Goal: Task Accomplishment & Management: Manage account settings

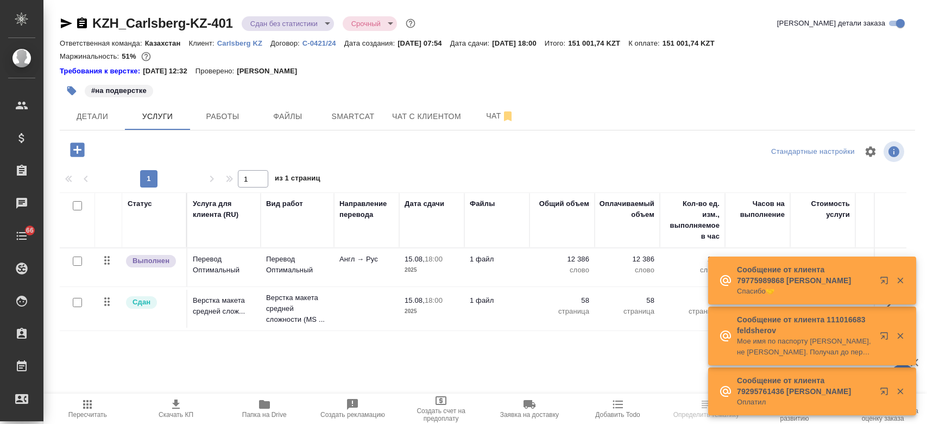
click at [239, 43] on p "Carlsberg KZ" at bounding box center [243, 43] width 53 height 8
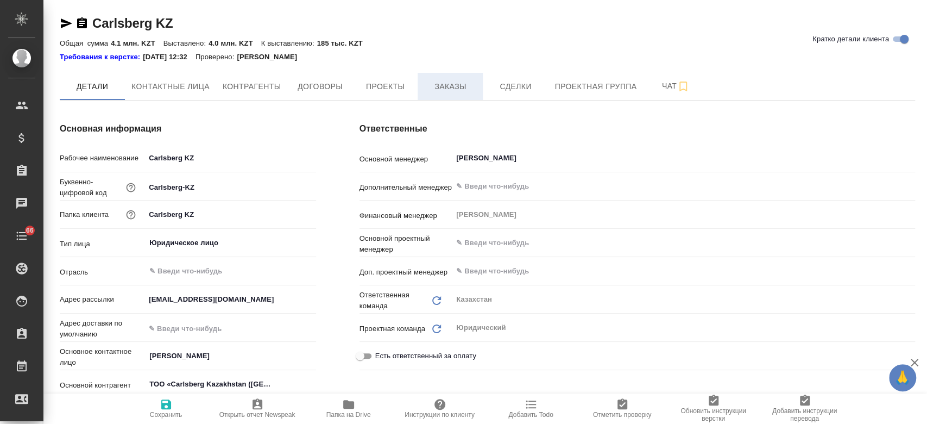
type textarea "x"
click at [442, 92] on span "Заказы" at bounding box center [450, 87] width 52 height 14
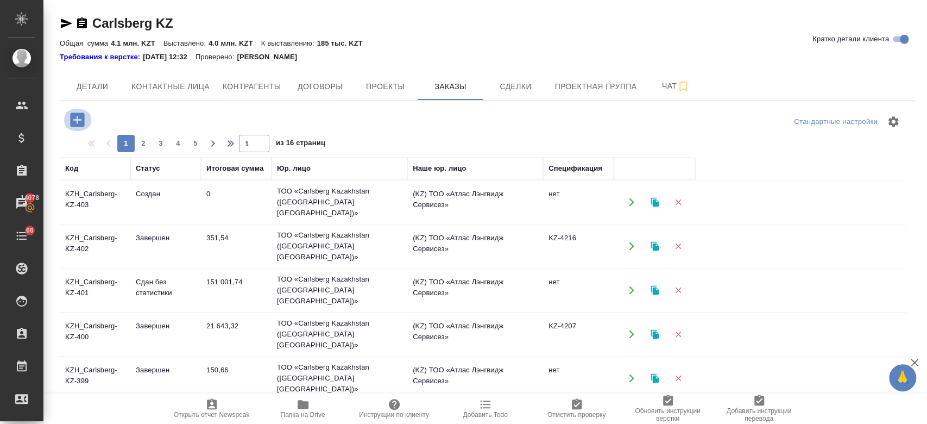
click at [69, 118] on icon "button" at bounding box center [77, 119] width 19 height 19
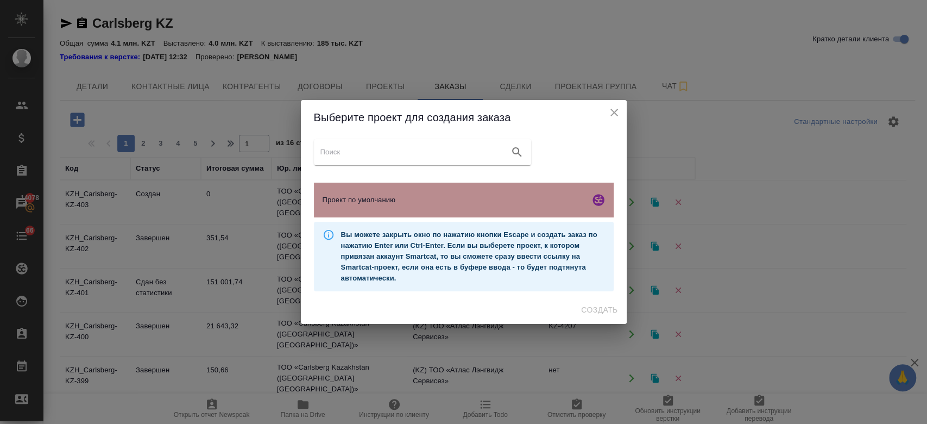
click at [339, 200] on span "Проект по умолчанию" at bounding box center [454, 199] width 263 height 11
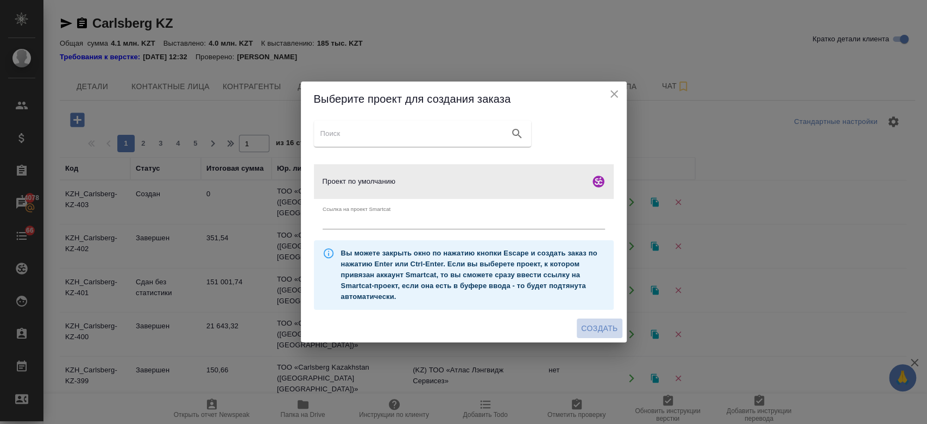
click at [604, 322] on span "Создать" at bounding box center [599, 329] width 36 height 14
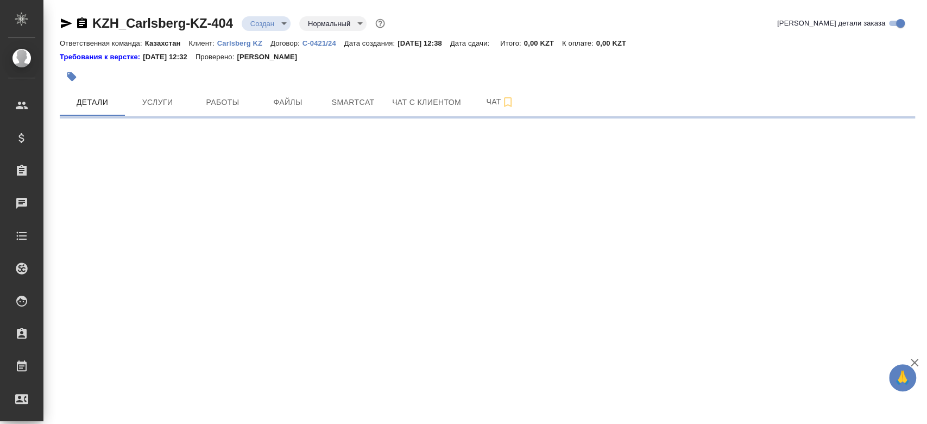
select select "RU"
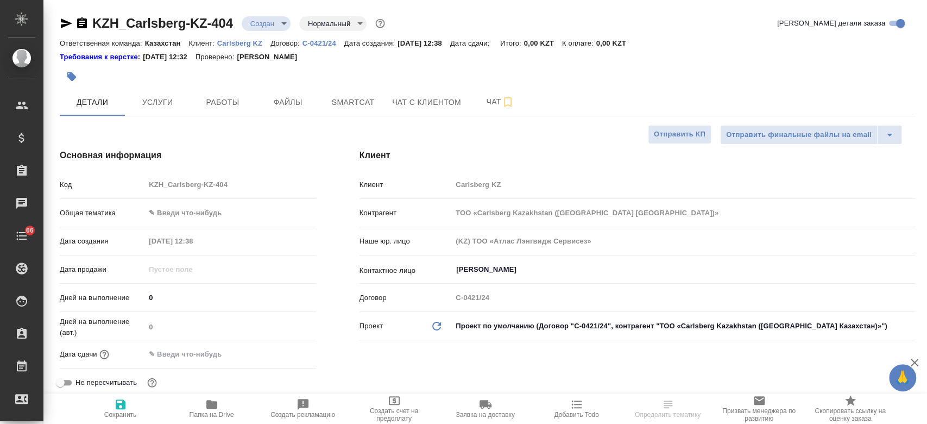
type textarea "x"
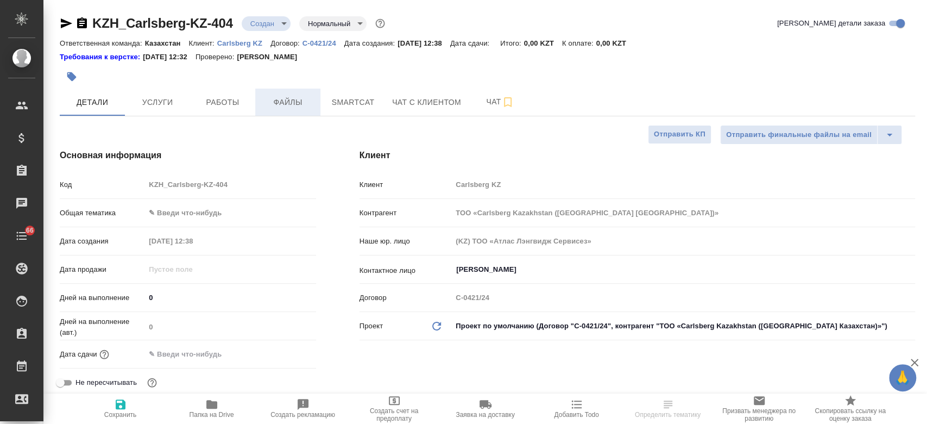
type textarea "x"
click at [269, 102] on span "Файлы" at bounding box center [288, 103] width 52 height 14
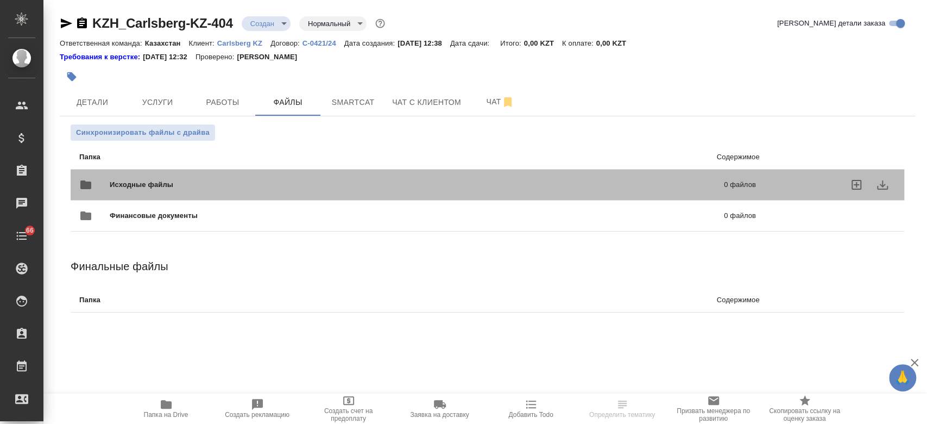
click at [174, 173] on div "Исходные файлы 0 файлов" at bounding box center [417, 185] width 677 height 26
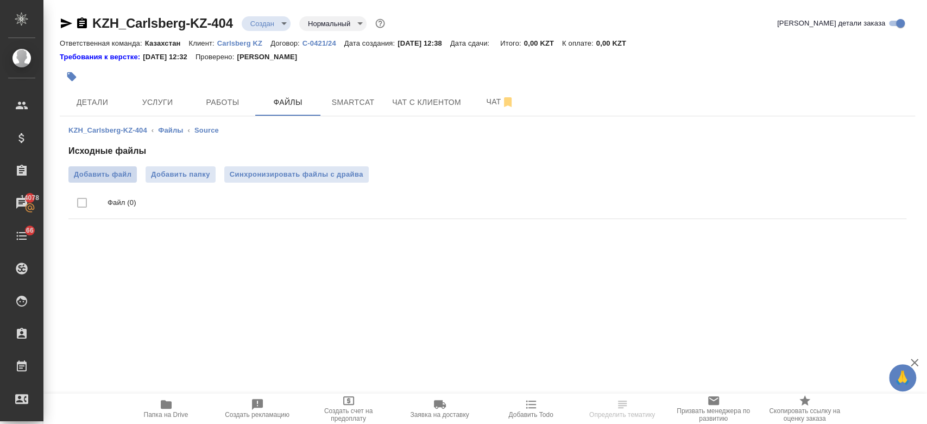
click at [126, 174] on span "Добавить файл" at bounding box center [103, 174] width 58 height 11
click at [0, 0] on input "Добавить файл" at bounding box center [0, 0] width 0 height 0
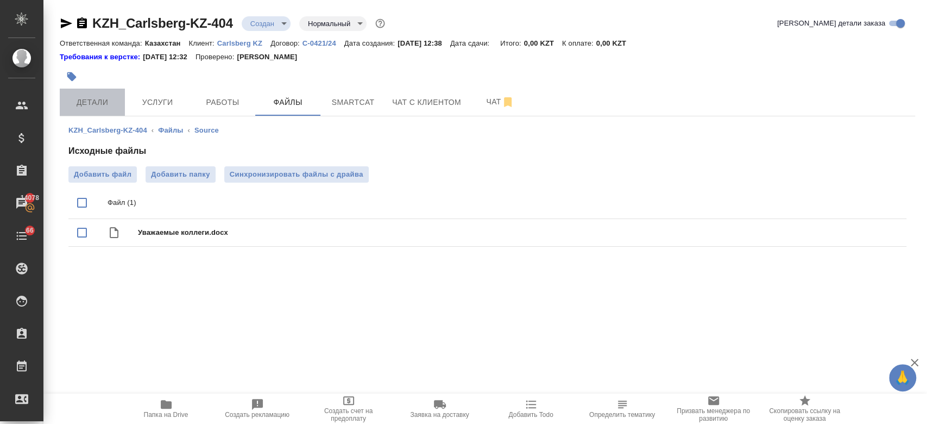
click at [97, 109] on button "Детали" at bounding box center [92, 102] width 65 height 27
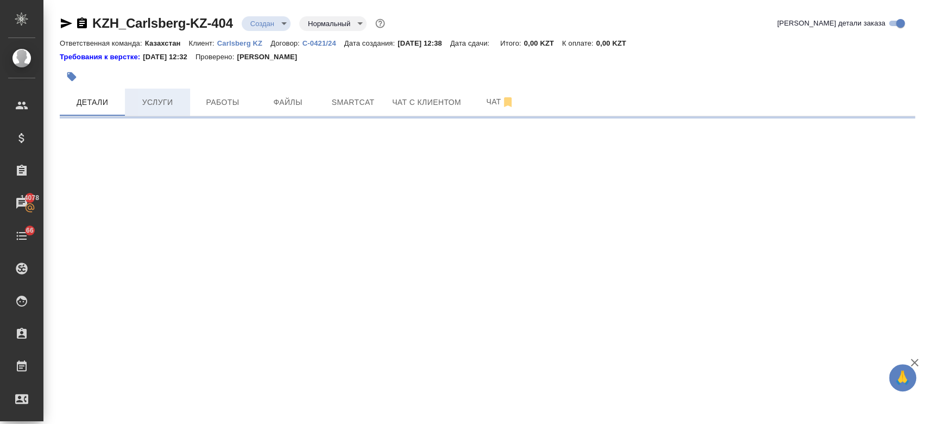
select select "RU"
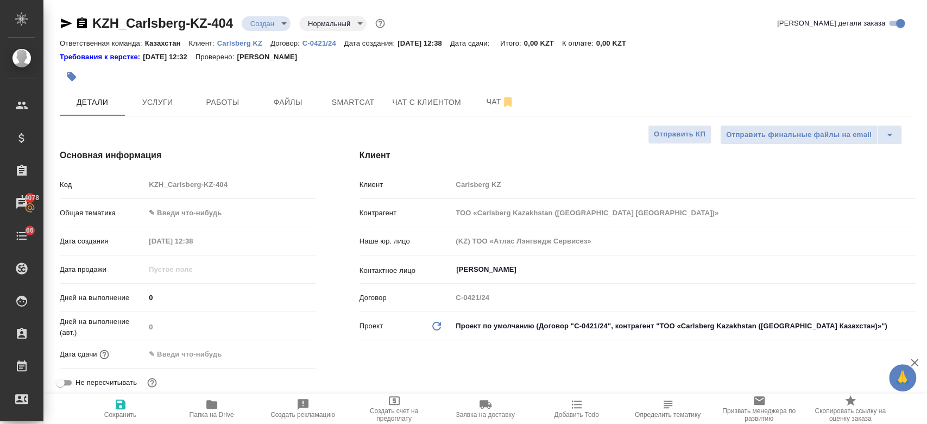
type textarea "x"
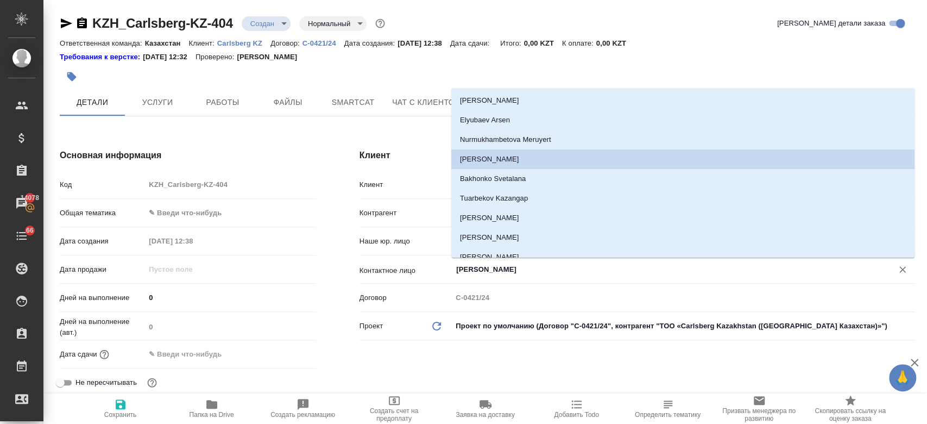
click at [518, 268] on input "[PERSON_NAME]" at bounding box center [665, 269] width 420 height 13
type textarea "x"
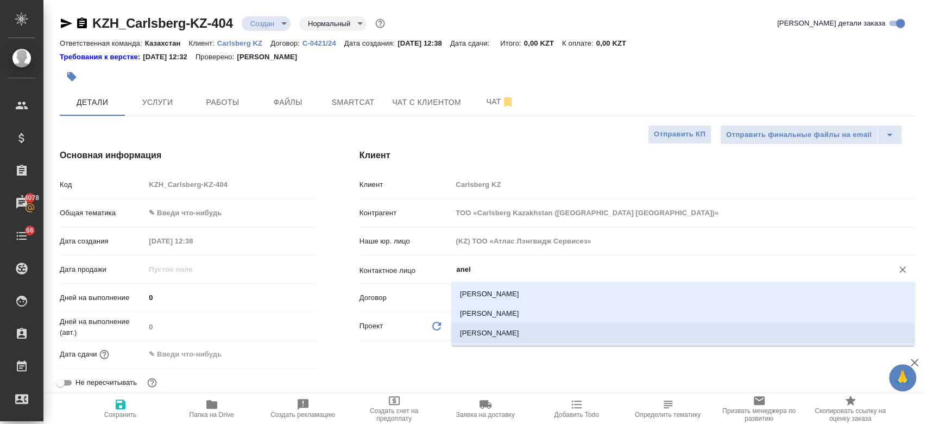
click at [500, 327] on li "[PERSON_NAME]" at bounding box center [682, 333] width 463 height 20
type input "[PERSON_NAME]"
type textarea "x"
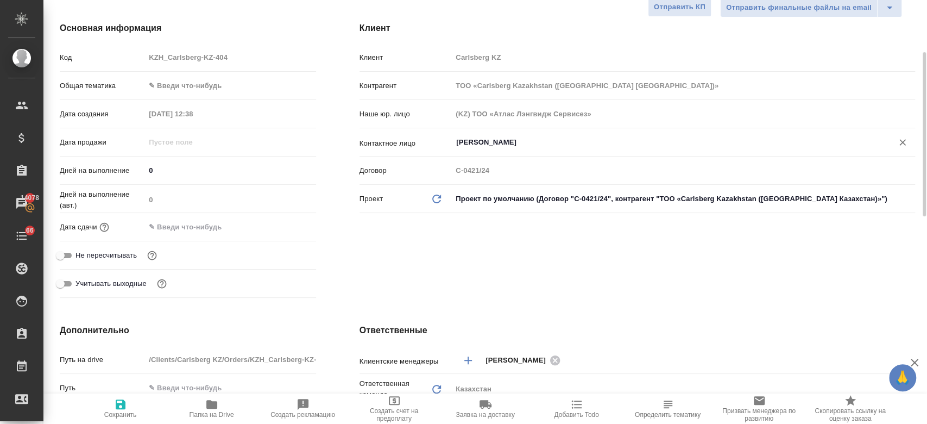
scroll to position [129, 0]
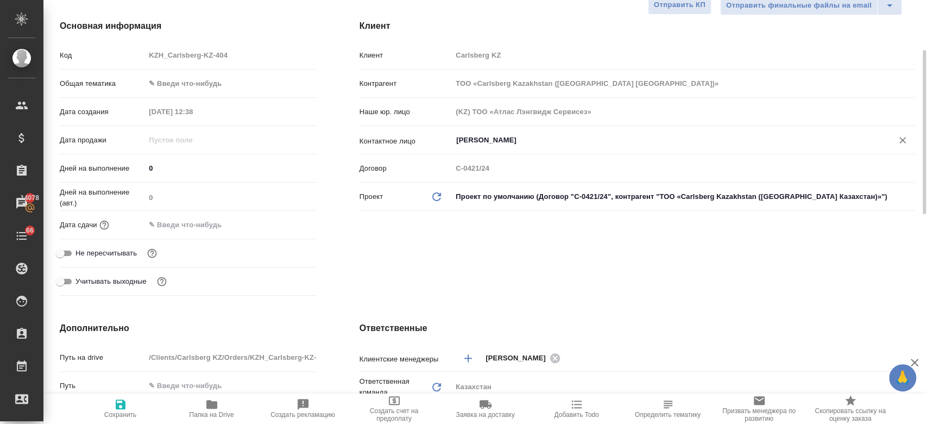
type input "[PERSON_NAME]"
click at [187, 222] on input "text" at bounding box center [193, 225] width 95 height 16
click at [287, 224] on icon "button" at bounding box center [284, 224] width 13 height 13
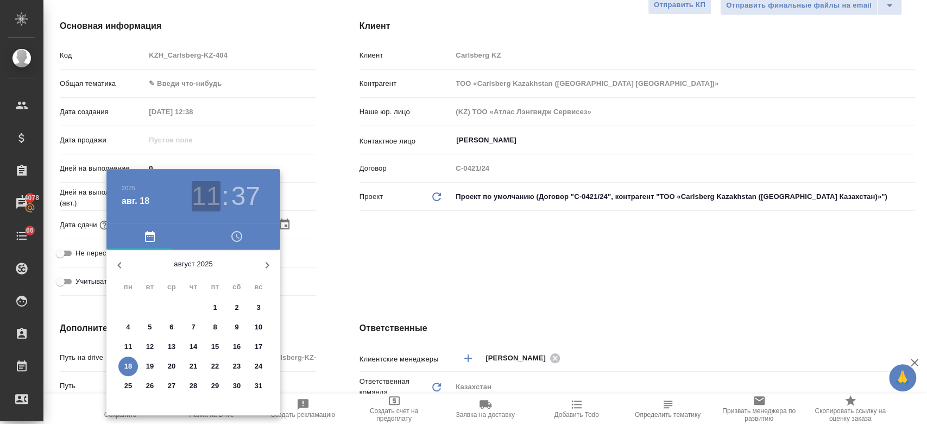
click at [213, 204] on h3 "11" at bounding box center [206, 196] width 29 height 30
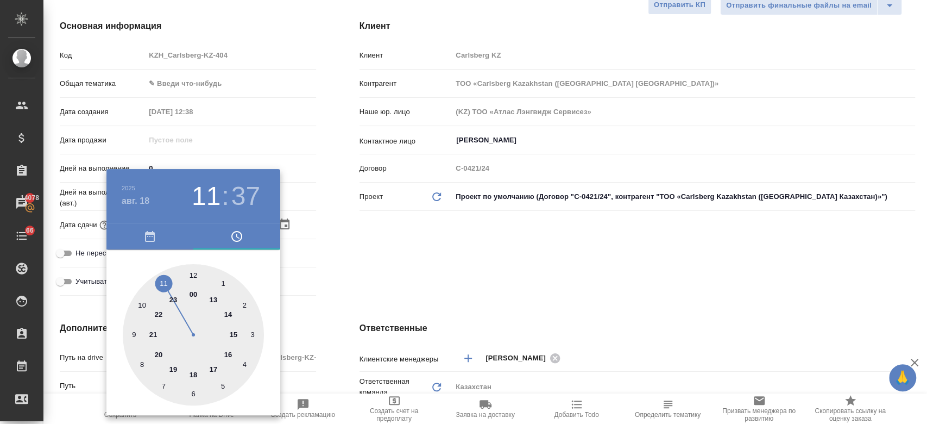
click at [233, 331] on div at bounding box center [193, 334] width 141 height 141
type input "[DATE] 15:37"
type textarea "x"
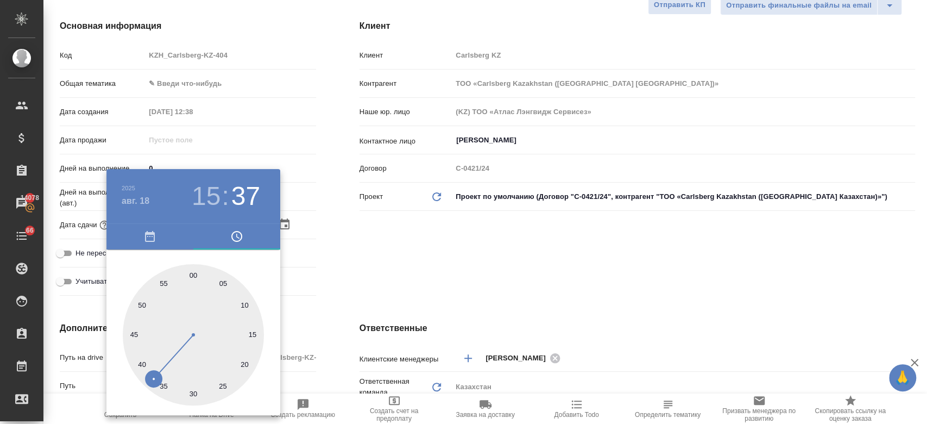
click at [193, 274] on div at bounding box center [193, 334] width 141 height 141
type input "[DATE] 15:00"
type textarea "x"
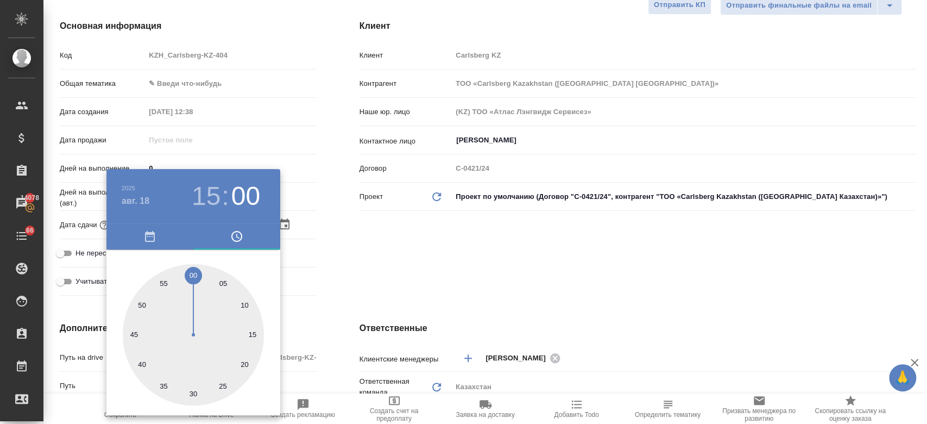
click at [393, 252] on div at bounding box center [463, 212] width 927 height 424
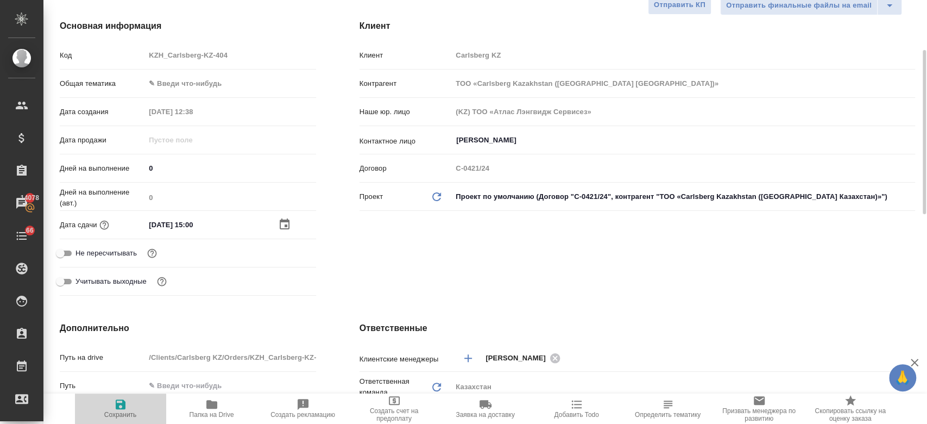
click at [134, 399] on span "Сохранить" at bounding box center [120, 408] width 78 height 21
type textarea "x"
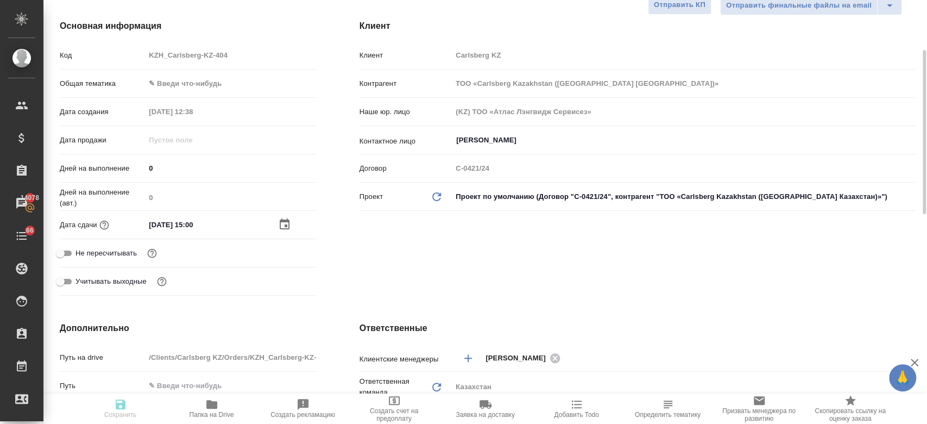
type textarea "x"
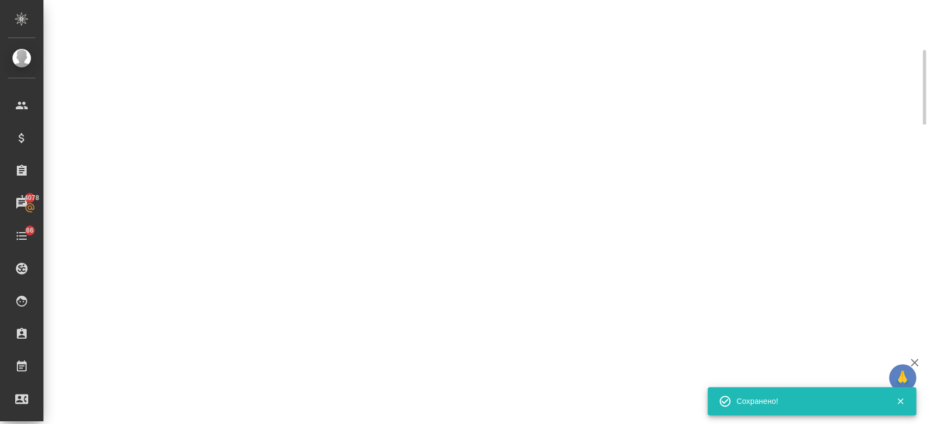
select select "RU"
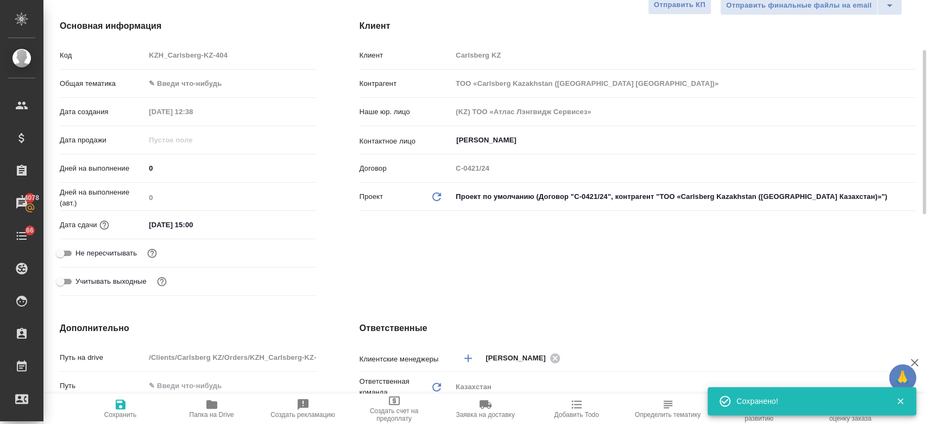
type textarea "x"
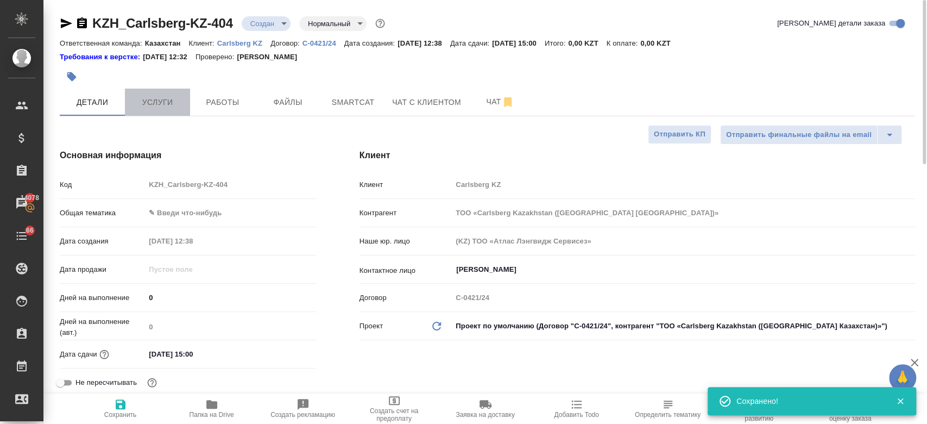
click at [144, 93] on button "Услуги" at bounding box center [157, 102] width 65 height 27
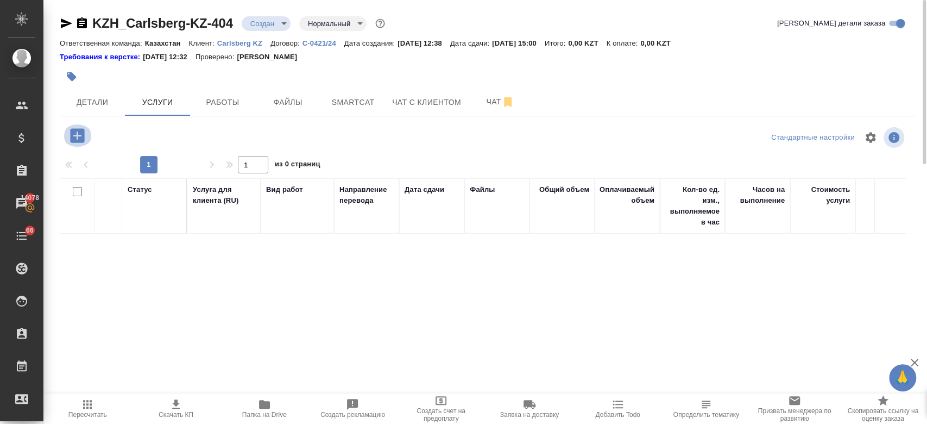
click at [77, 138] on icon "button" at bounding box center [77, 135] width 19 height 19
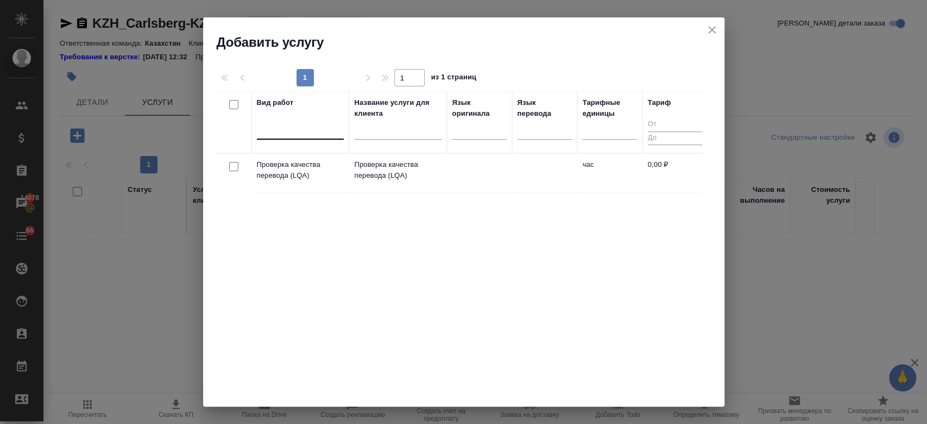
click at [321, 128] on div at bounding box center [300, 129] width 87 height 16
type input "j"
click at [299, 130] on div at bounding box center [300, 129] width 87 height 16
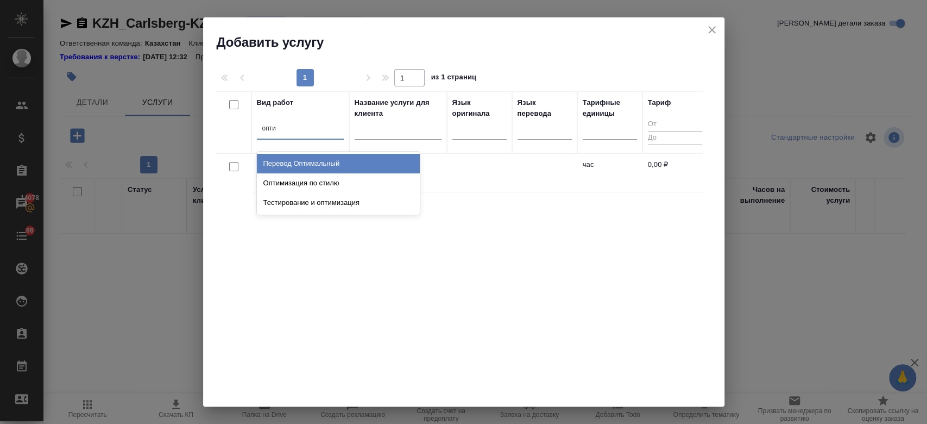
type input "оптим"
click at [304, 167] on div "Перевод Оптимальный" at bounding box center [338, 164] width 163 height 20
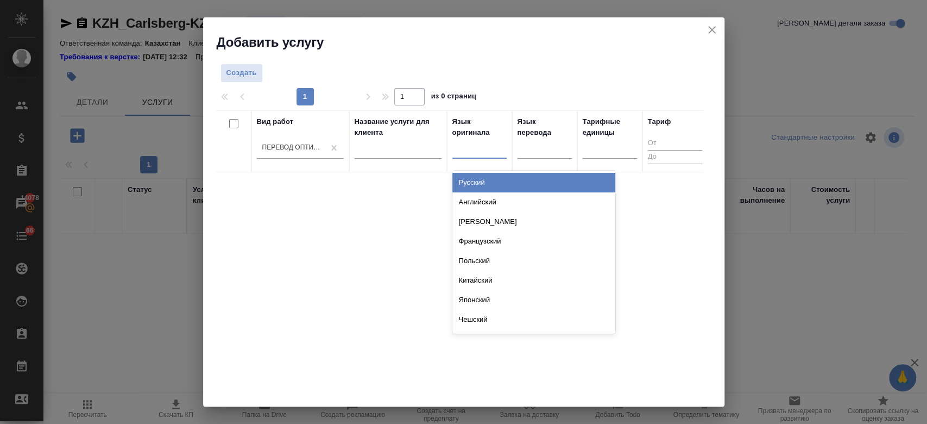
click at [480, 148] on div at bounding box center [479, 148] width 54 height 16
type input "рус"
click at [478, 174] on div "Русский" at bounding box center [533, 183] width 163 height 20
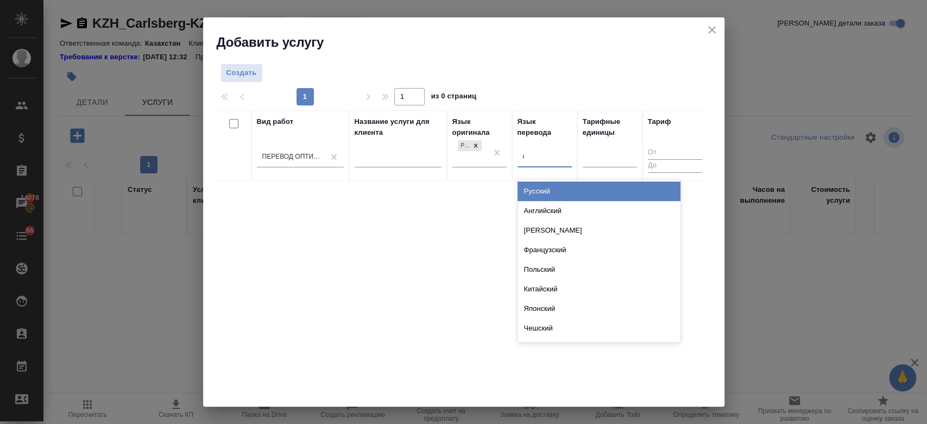
click at [558, 158] on div "к" at bounding box center [545, 157] width 54 height 16
type input "каза"
click at [552, 190] on div "Казахский" at bounding box center [599, 191] width 163 height 20
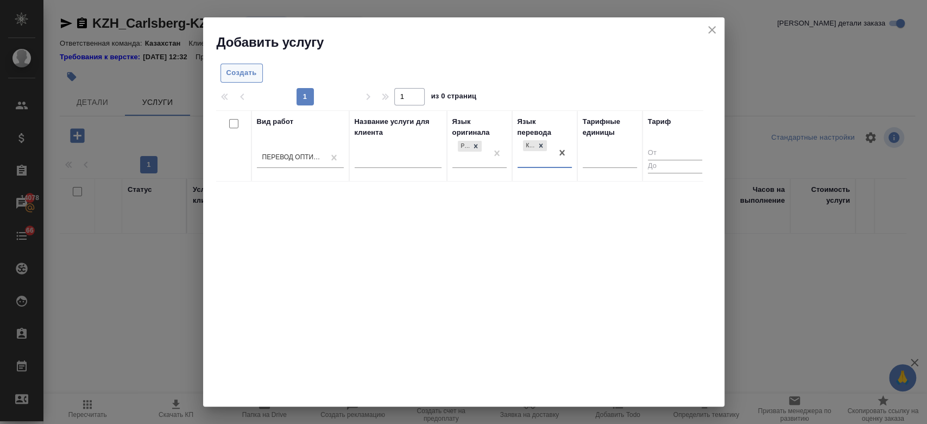
click at [226, 71] on span "Создать" at bounding box center [241, 73] width 30 height 12
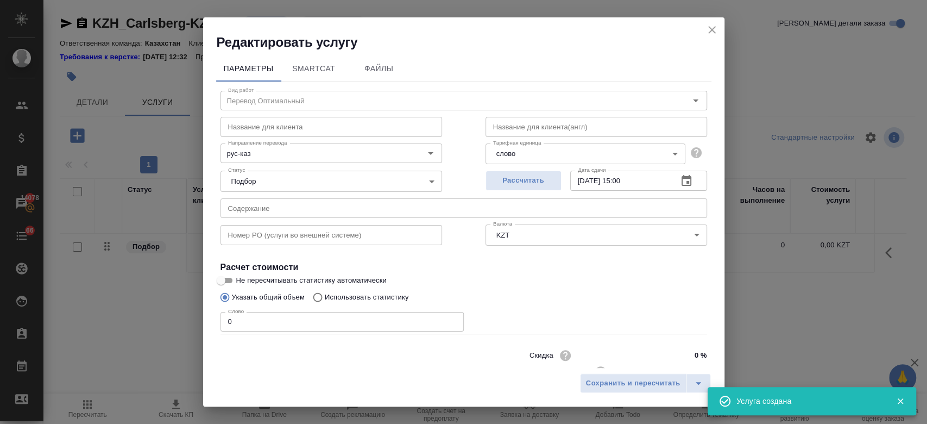
scroll to position [35, 0]
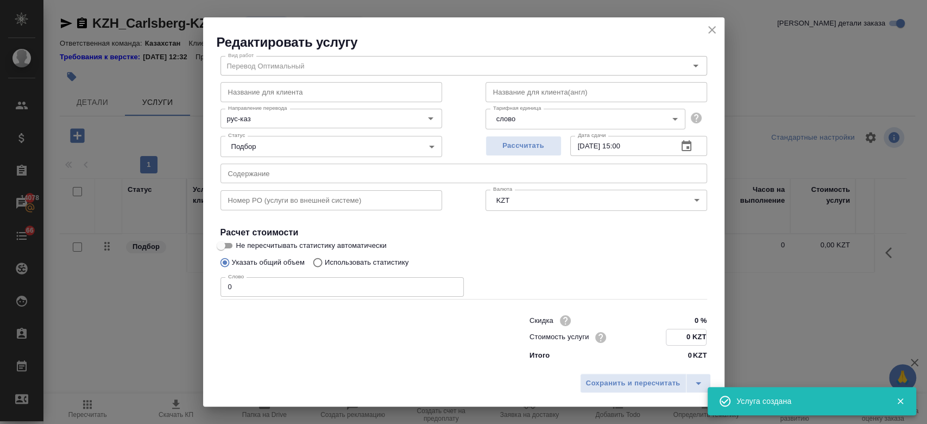
click at [679, 335] on input "0 KZT" at bounding box center [686, 337] width 40 height 16
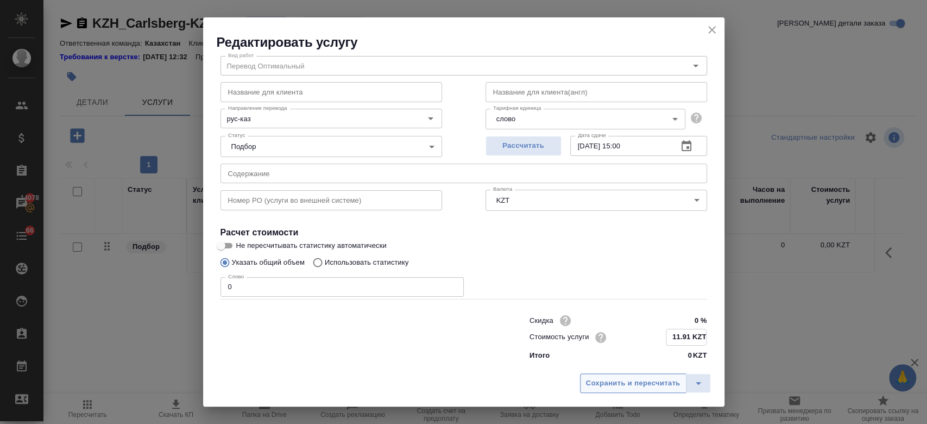
type input "11.91 KZT"
click at [603, 381] on span "Сохранить и пересчитать" at bounding box center [633, 383] width 94 height 12
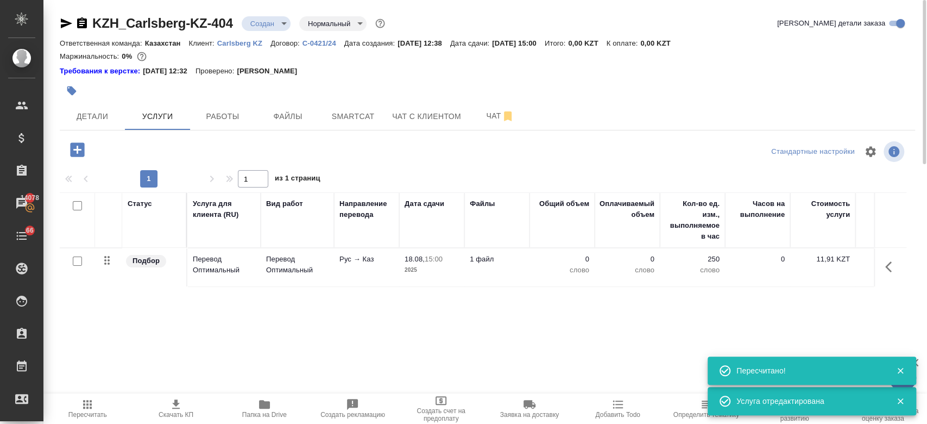
click at [79, 260] on input "checkbox" at bounding box center [77, 260] width 9 height 9
checkbox input "true"
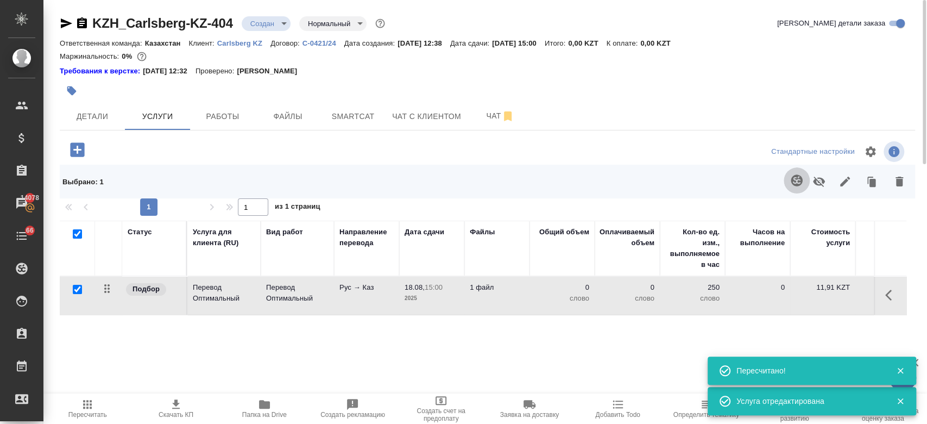
click at [797, 177] on icon "button" at bounding box center [796, 179] width 11 height 11
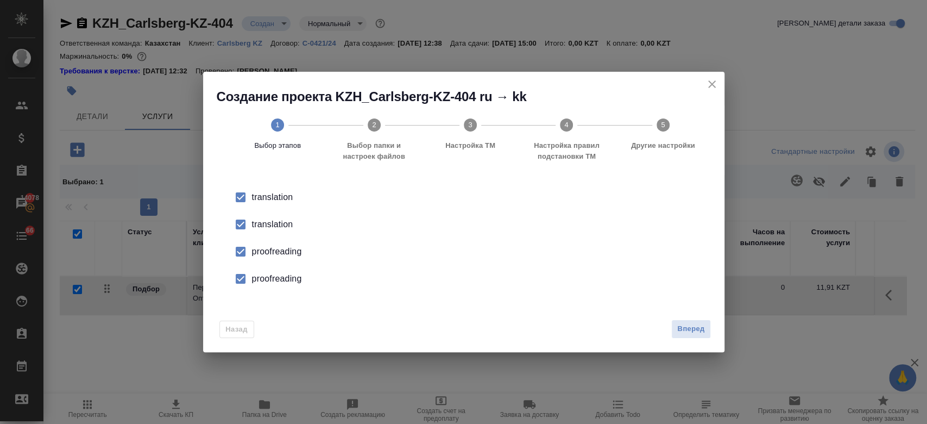
click at [269, 204] on div "translation" at bounding box center [475, 197] width 446 height 13
click at [277, 262] on li "proofreading" at bounding box center [463, 251] width 487 height 27
click at [259, 258] on div "proofreading" at bounding box center [475, 251] width 446 height 13
click at [690, 322] on button "Вперед" at bounding box center [690, 328] width 39 height 19
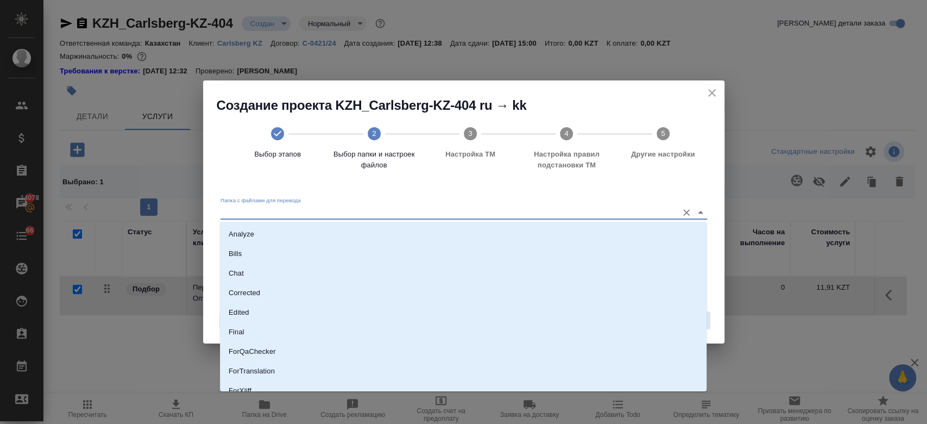
click at [526, 206] on input "Папка с файлами для перевода" at bounding box center [446, 211] width 452 height 13
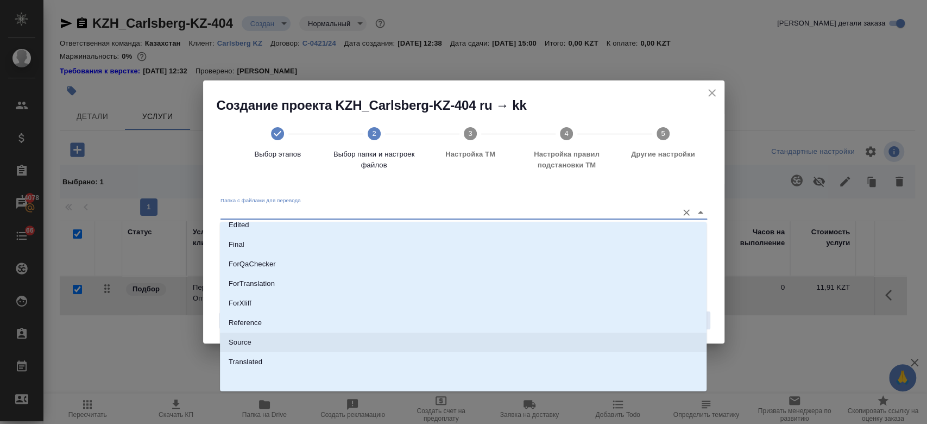
click at [387, 336] on li "Source" at bounding box center [463, 342] width 487 height 20
type input "Source"
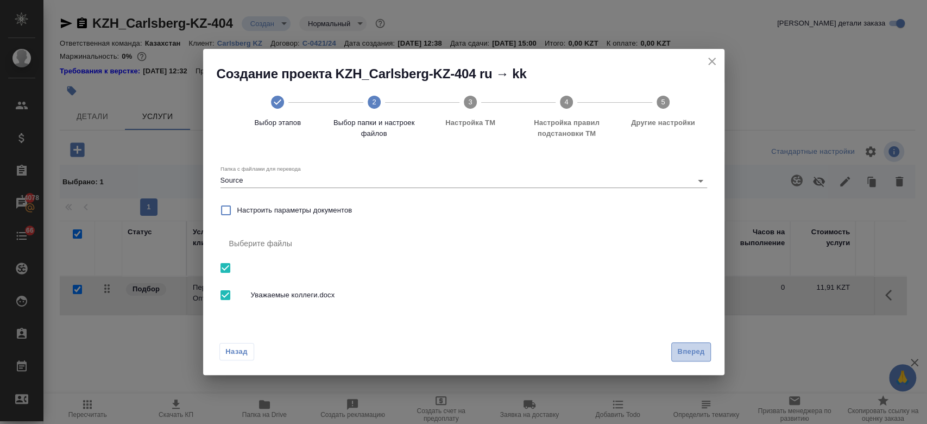
click at [686, 354] on span "Вперед" at bounding box center [690, 351] width 27 height 12
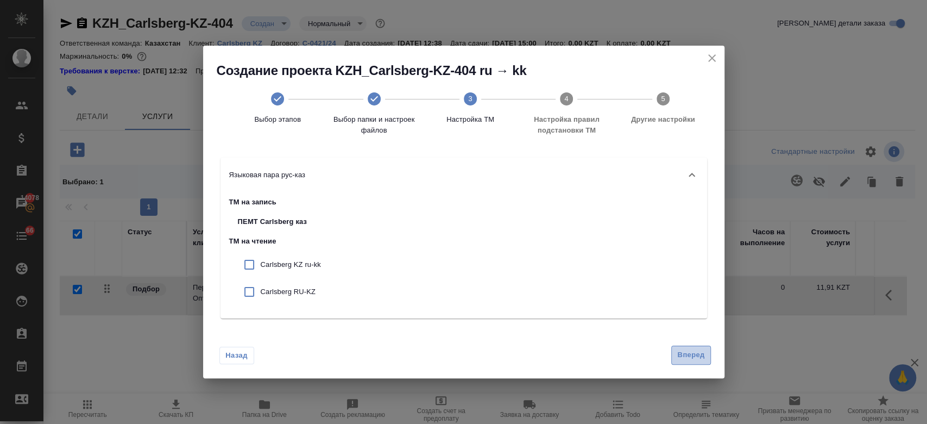
click at [688, 354] on span "Вперед" at bounding box center [690, 355] width 27 height 12
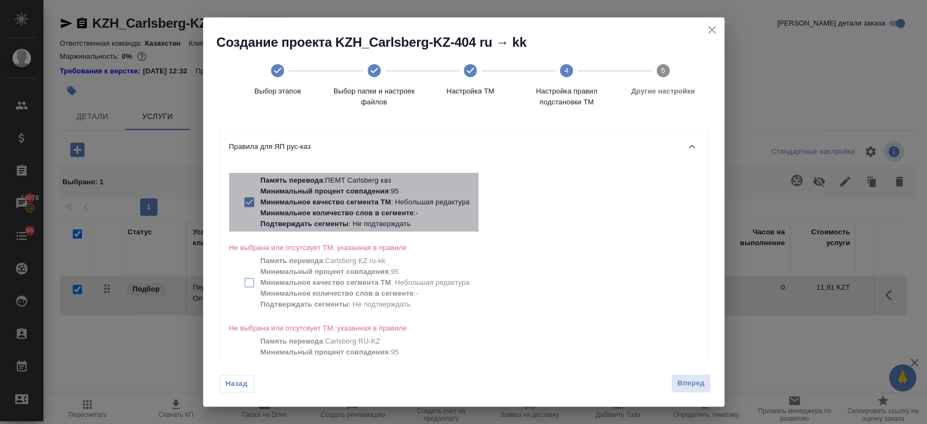
click at [351, 203] on p "Минимальное качество сегмента ТМ" at bounding box center [326, 202] width 130 height 8
checkbox input "false"
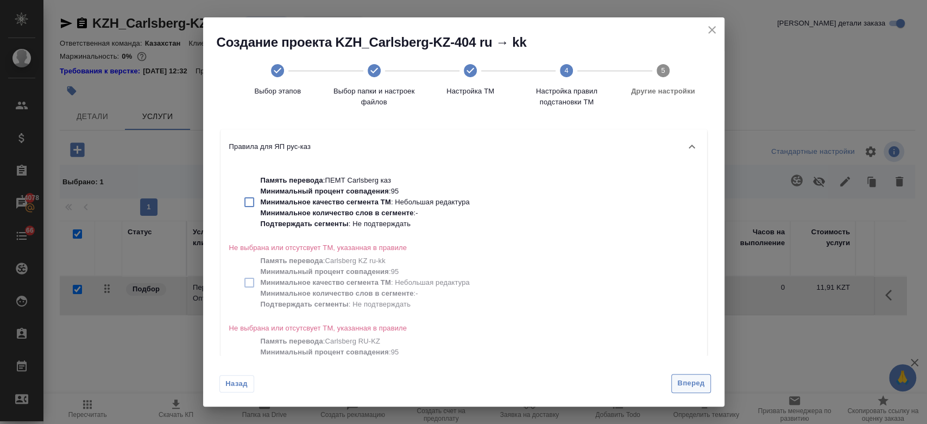
click at [681, 381] on span "Вперед" at bounding box center [690, 383] width 27 height 12
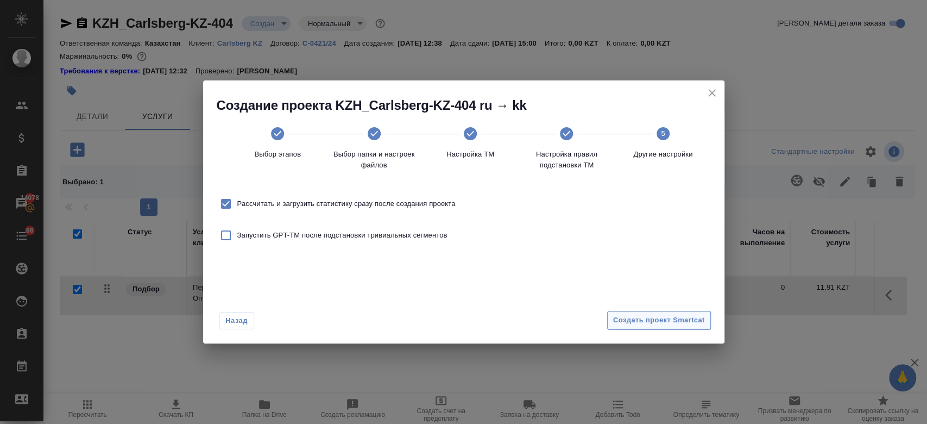
click at [640, 319] on span "Создать проект Smartcat" at bounding box center [659, 320] width 92 height 12
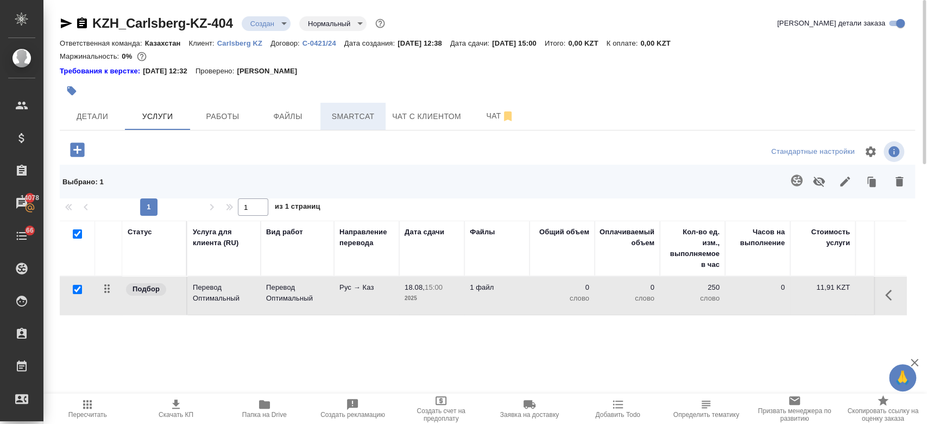
click at [361, 124] on button "Smartcat" at bounding box center [352, 116] width 65 height 27
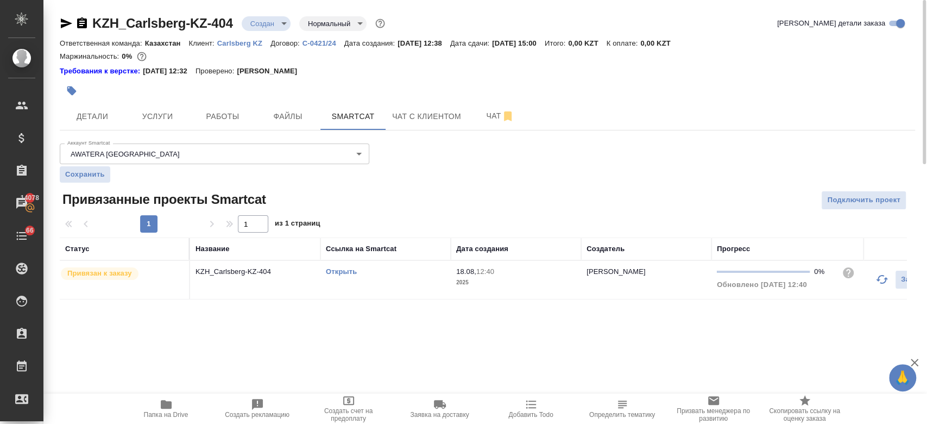
click at [343, 269] on link "Открыть" at bounding box center [341, 271] width 31 height 8
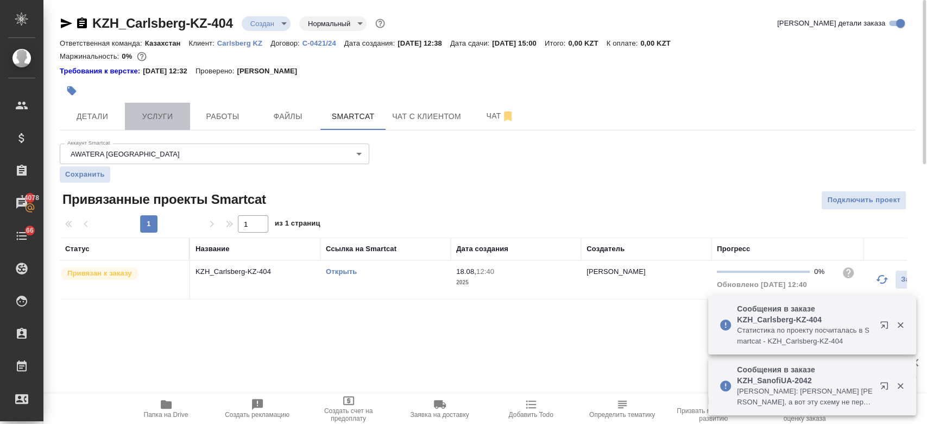
click at [157, 127] on button "Услуги" at bounding box center [157, 116] width 65 height 27
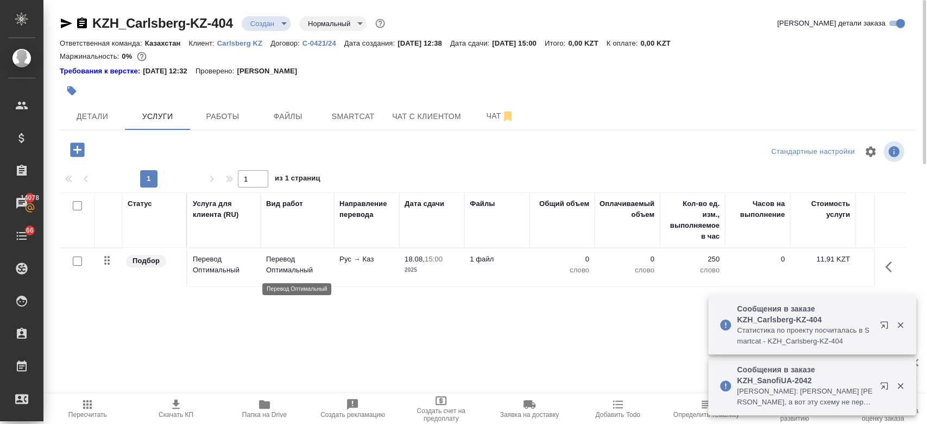
click at [325, 260] on p "Перевод Оптимальный" at bounding box center [297, 265] width 62 height 22
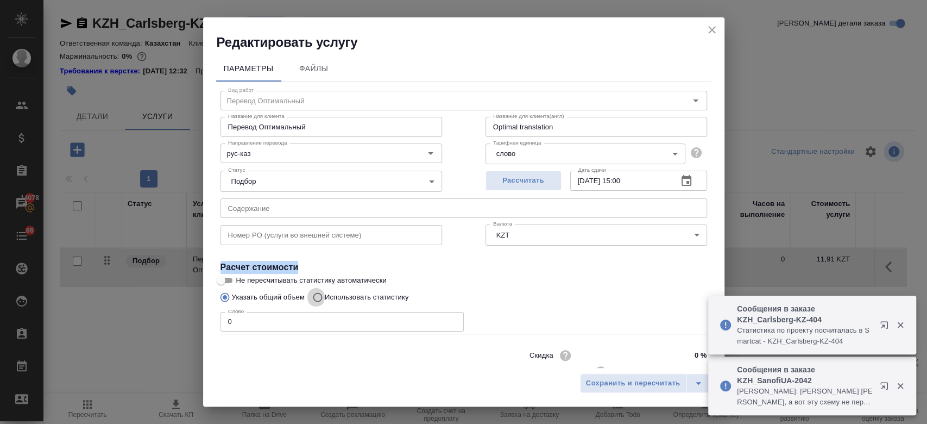
click at [317, 297] on input "Использовать статистику" at bounding box center [315, 297] width 17 height 21
radio input "true"
radio input "false"
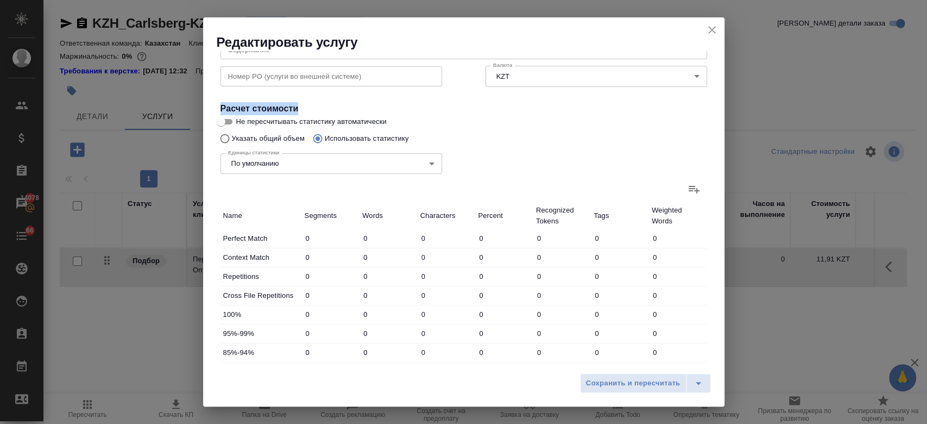
scroll to position [160, 0]
click at [689, 189] on icon at bounding box center [694, 188] width 11 height 8
click at [0, 0] on input "file" at bounding box center [0, 0] width 0 height 0
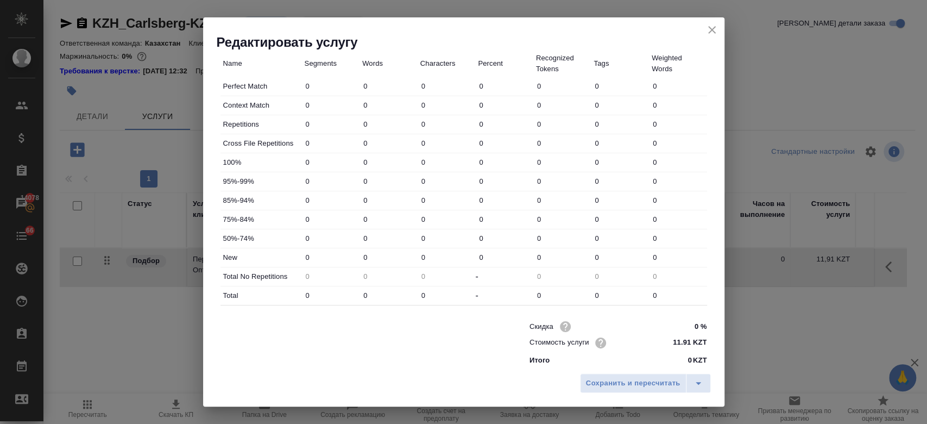
scroll to position [316, 0]
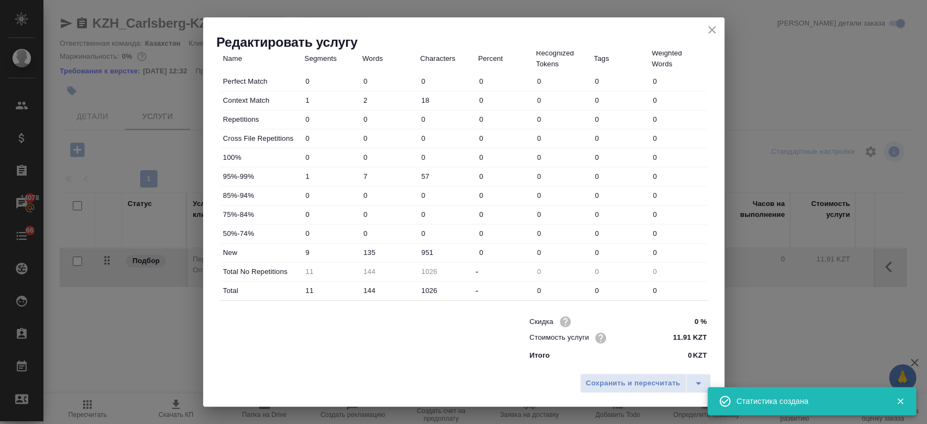
type input "1"
type input "2"
type input "18"
type input "1"
type input "7"
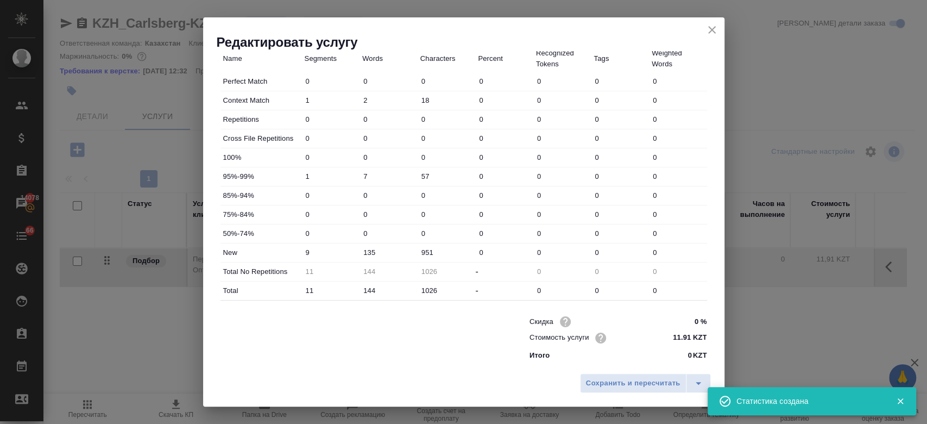
type input "57"
type input "9"
type input "135"
type input "951"
type input "11"
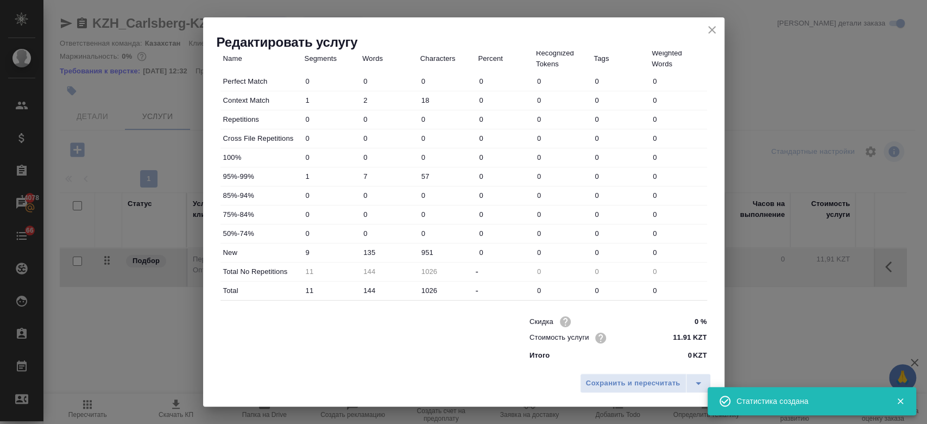
type input "144"
type input "1026"
type input "11"
type input "144"
type input "1026"
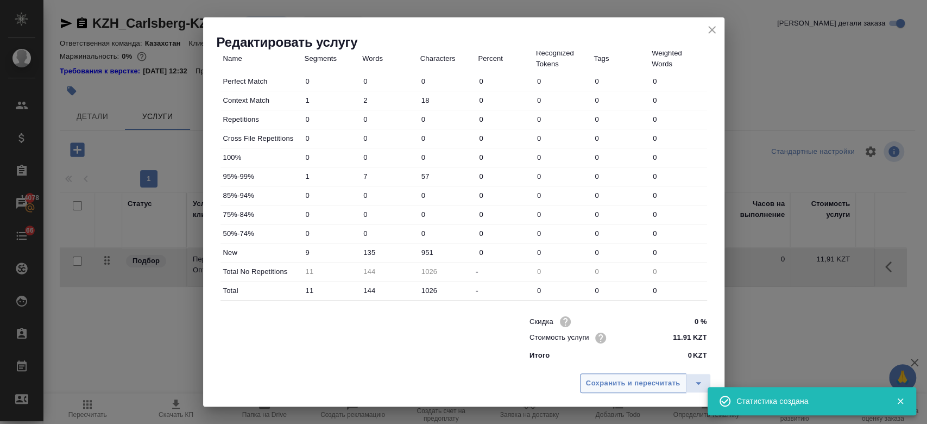
click at [610, 386] on span "Сохранить и пересчитать" at bounding box center [633, 383] width 94 height 12
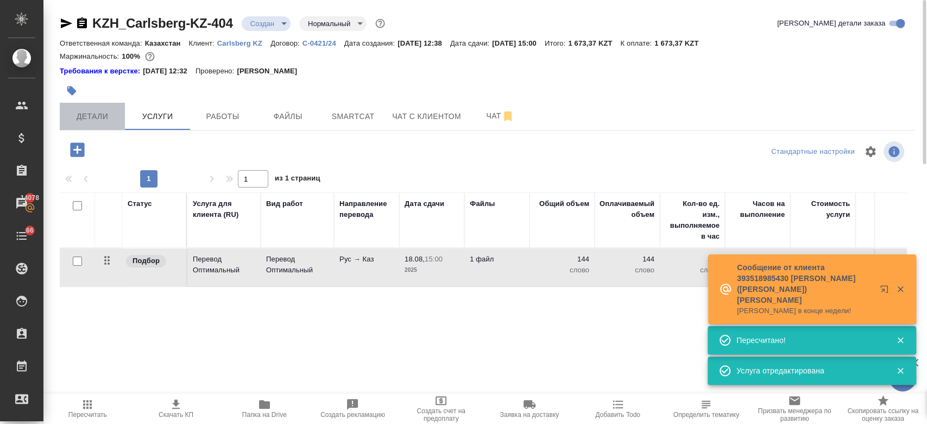
click at [96, 118] on span "Детали" at bounding box center [92, 117] width 52 height 14
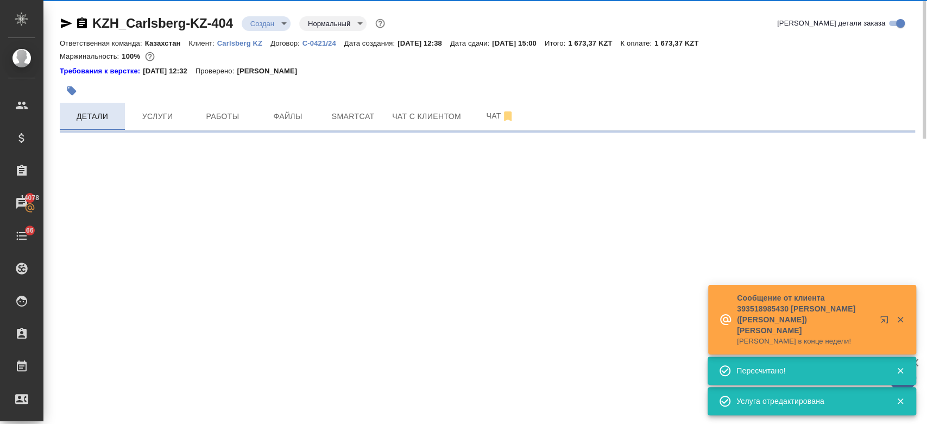
select select "RU"
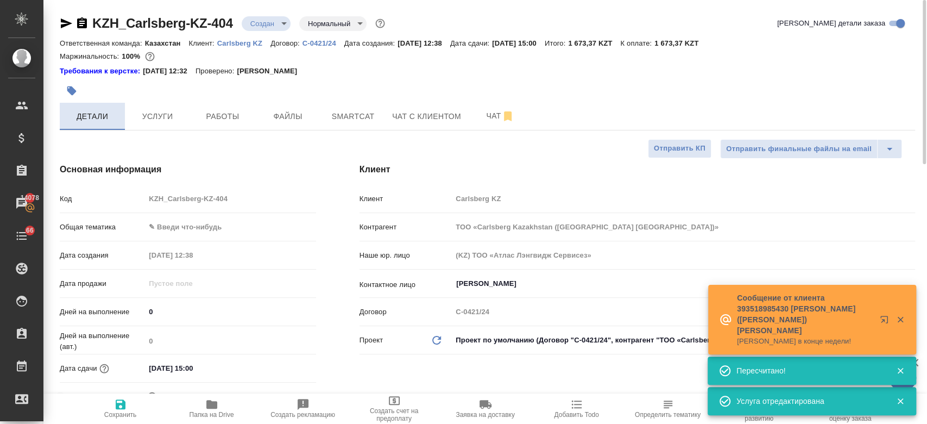
type textarea "x"
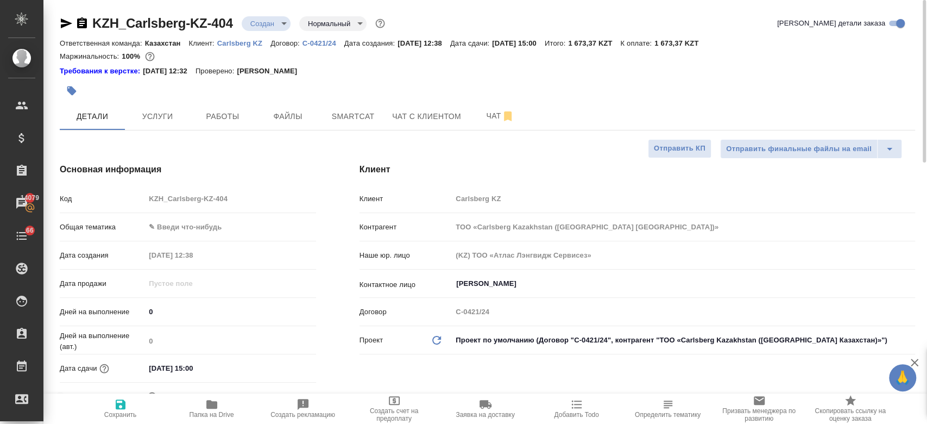
click at [207, 86] on div at bounding box center [345, 91] width 570 height 24
type textarea "x"
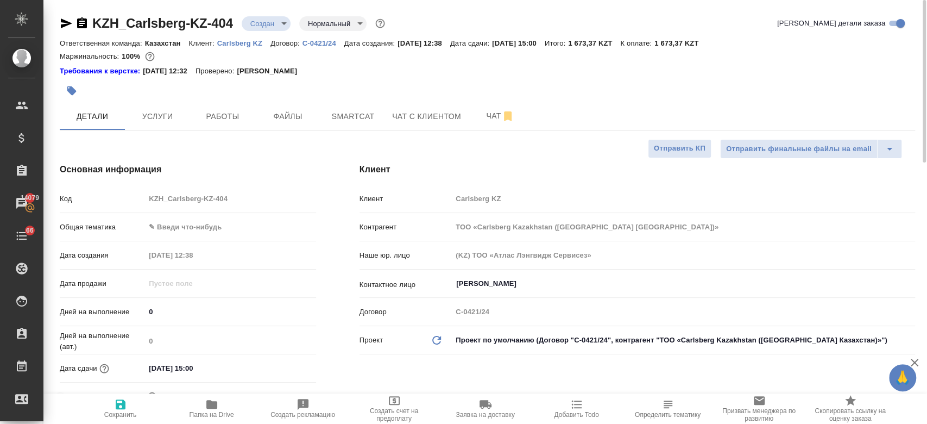
type textarea "x"
click at [161, 111] on span "Услуги" at bounding box center [157, 117] width 52 height 14
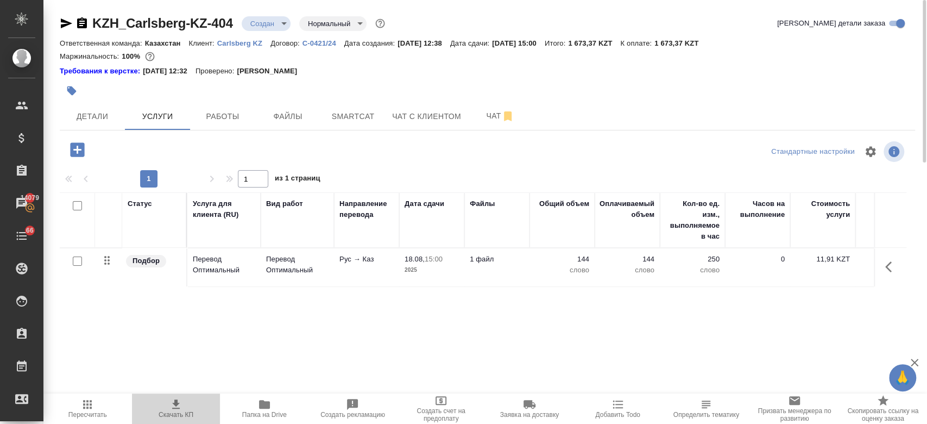
click at [180, 398] on icon "button" at bounding box center [175, 404] width 13 height 13
click at [393, 85] on div at bounding box center [345, 91] width 570 height 24
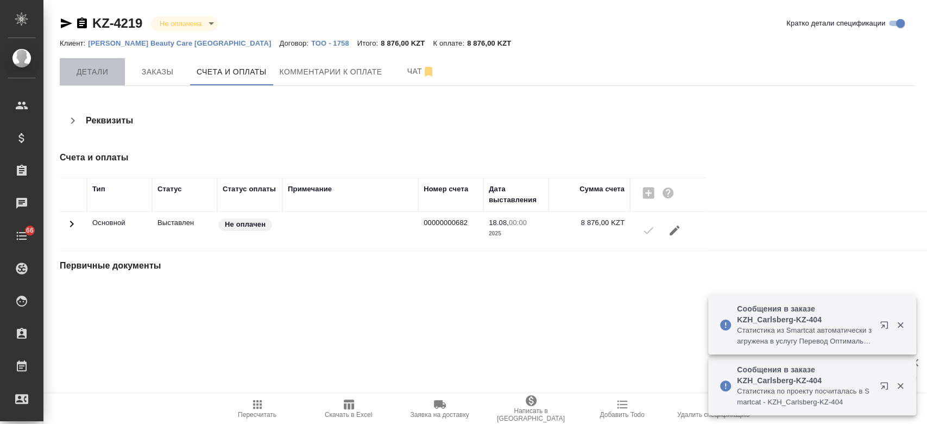
click at [106, 74] on span "Детали" at bounding box center [92, 72] width 52 height 14
